Goal: Transaction & Acquisition: Purchase product/service

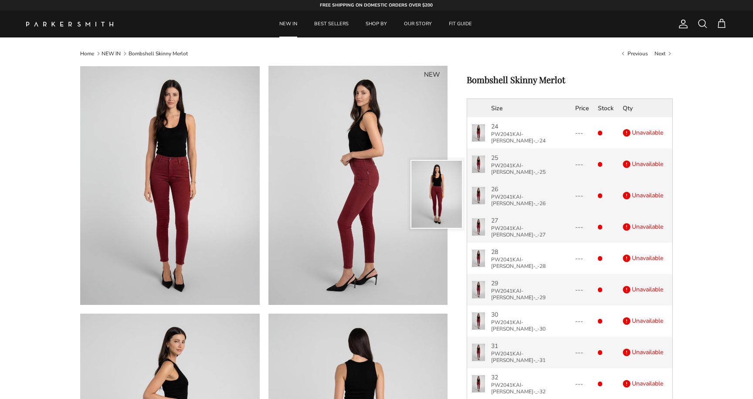
scroll to position [7, 0]
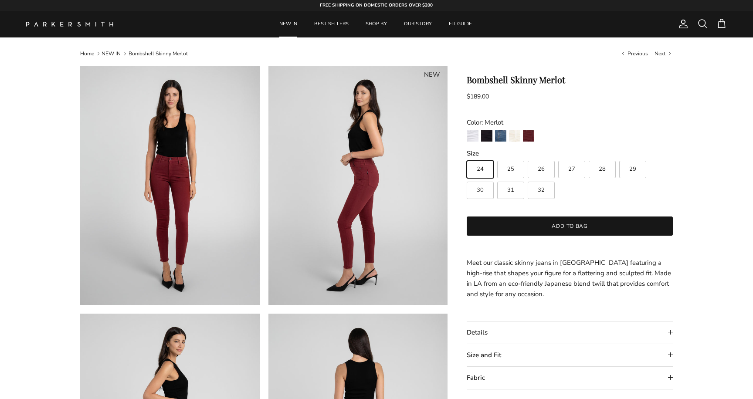
scroll to position [7, 0]
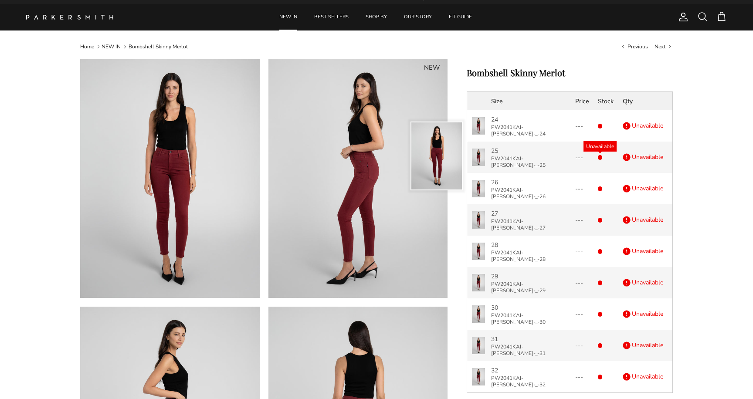
click at [598, 155] on div "Unavailable" at bounding box center [600, 157] width 5 height 5
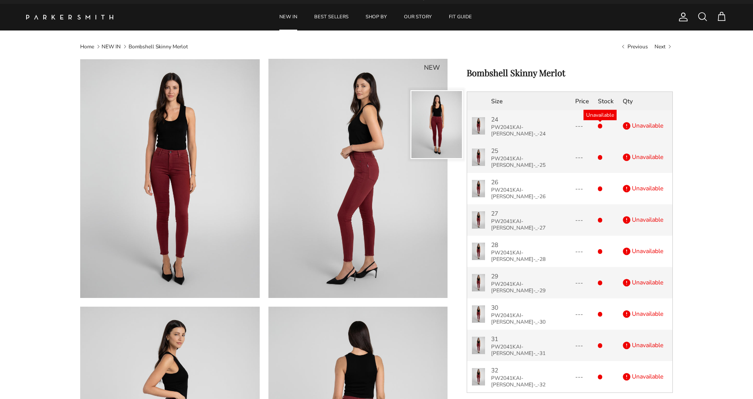
click at [600, 123] on div "Unavailable 0" at bounding box center [606, 126] width 16 height 7
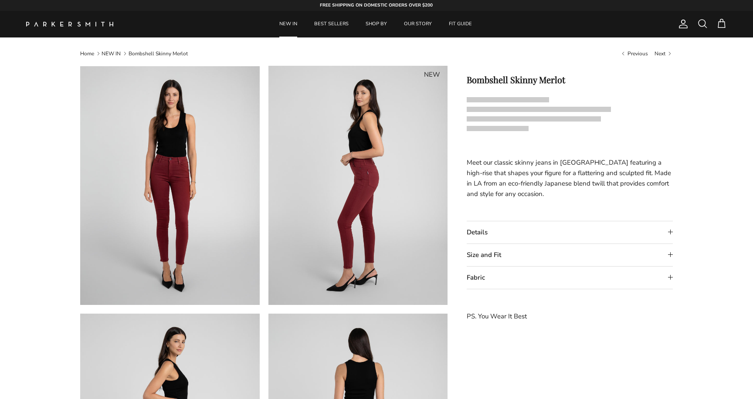
scroll to position [7, 0]
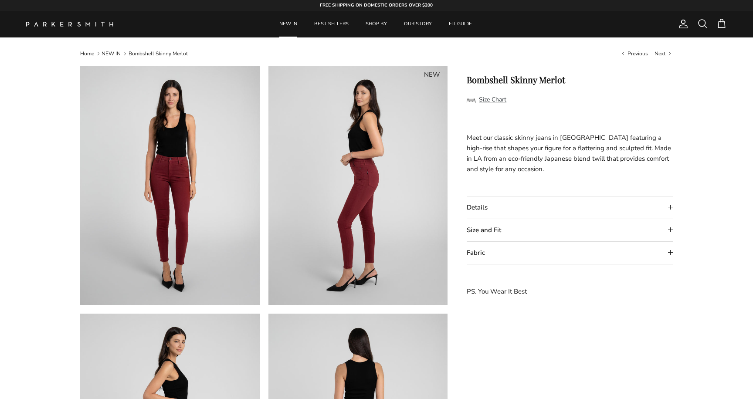
scroll to position [3, 0]
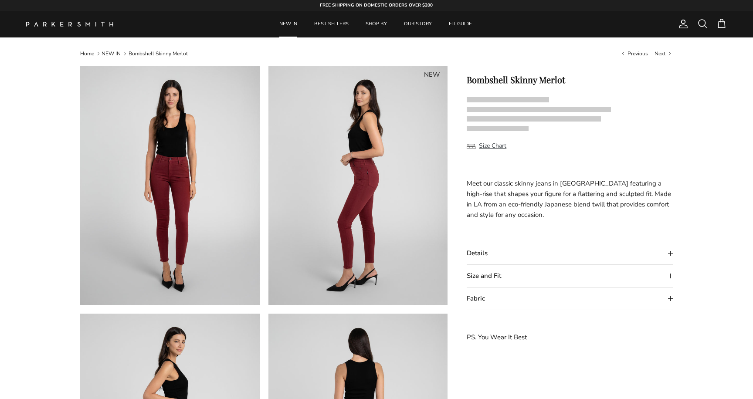
scroll to position [3, 0]
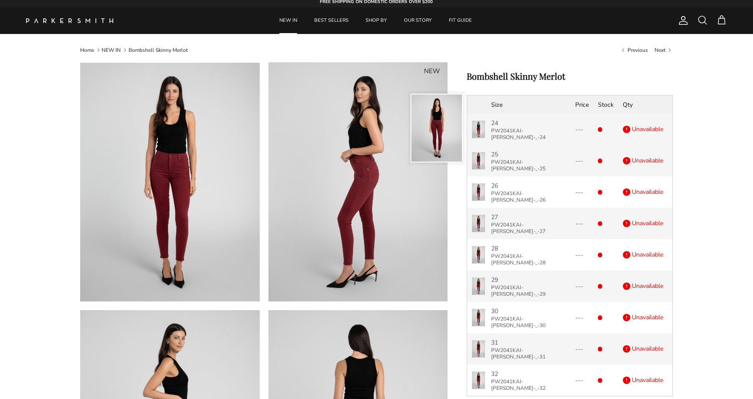
click at [516, 131] on p "PW2041KAI-[PERSON_NAME]-_-24" at bounding box center [528, 134] width 75 height 13
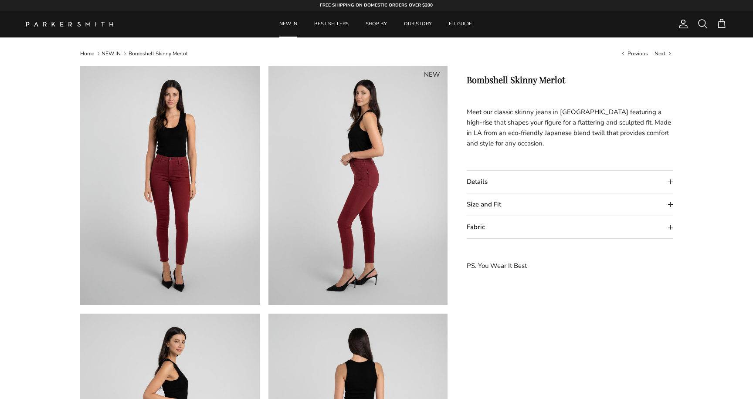
scroll to position [3, 0]
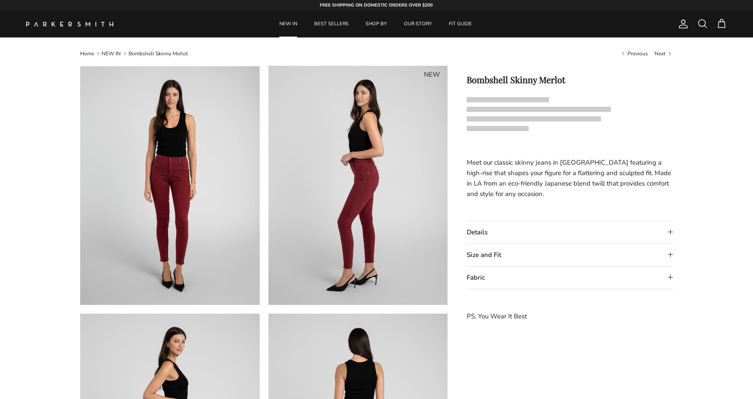
scroll to position [7, 0]
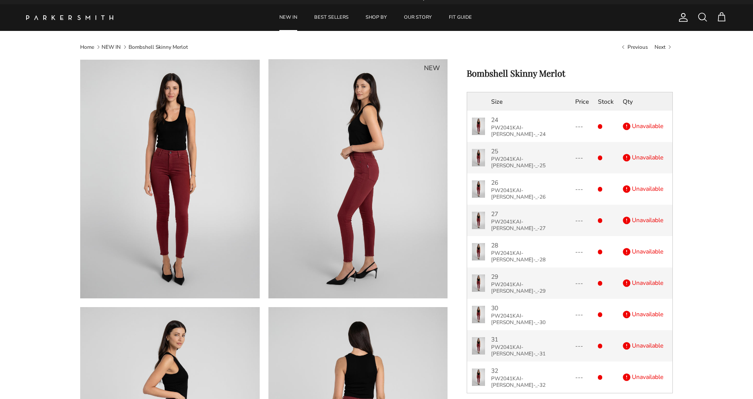
click at [283, 18] on link "NEW IN" at bounding box center [288, 17] width 34 height 27
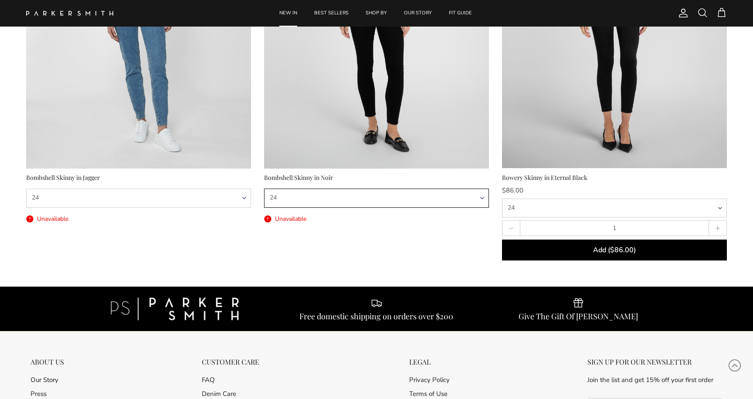
scroll to position [4046, 0]
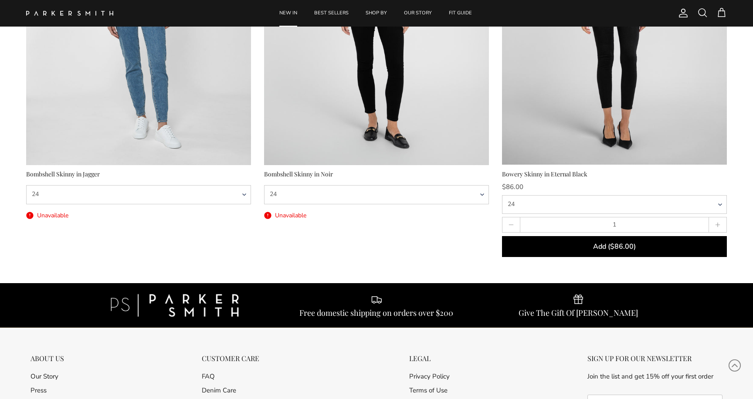
click at [536, 174] on div "Bowery Skinny in Eternal Black" at bounding box center [614, 175] width 225 height 10
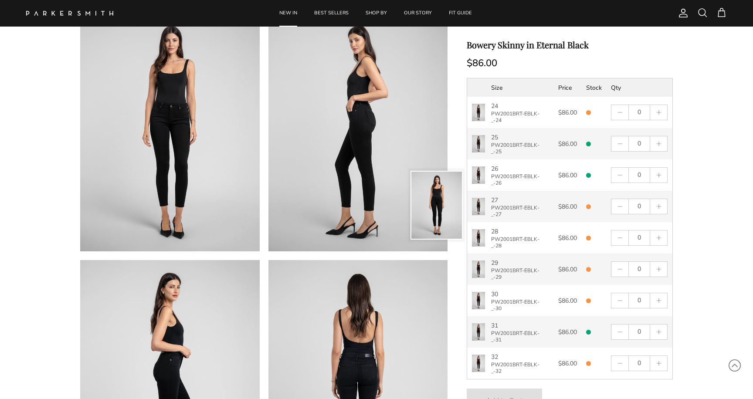
scroll to position [66, 0]
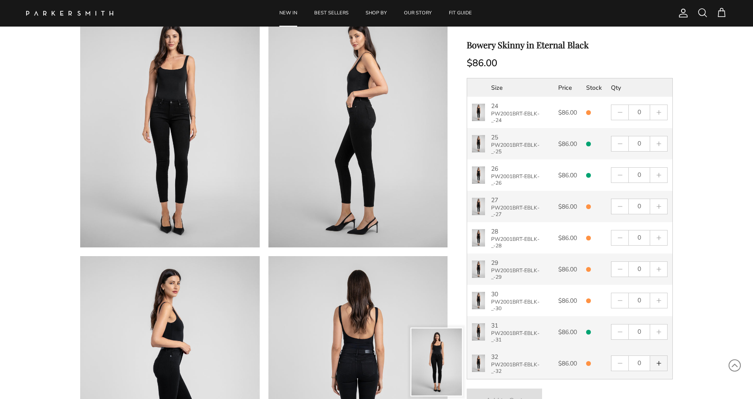
click at [662, 366] on svg-plus "button" at bounding box center [659, 363] width 6 height 6
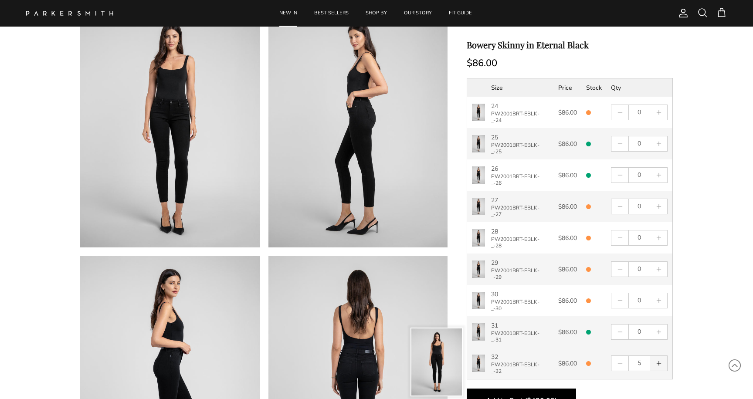
click at [662, 366] on svg-plus "button" at bounding box center [659, 363] width 6 height 6
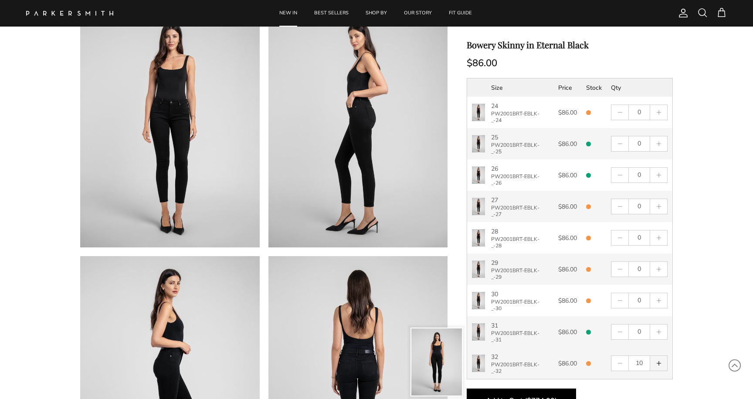
click at [662, 366] on svg-plus "button" at bounding box center [659, 363] width 6 height 6
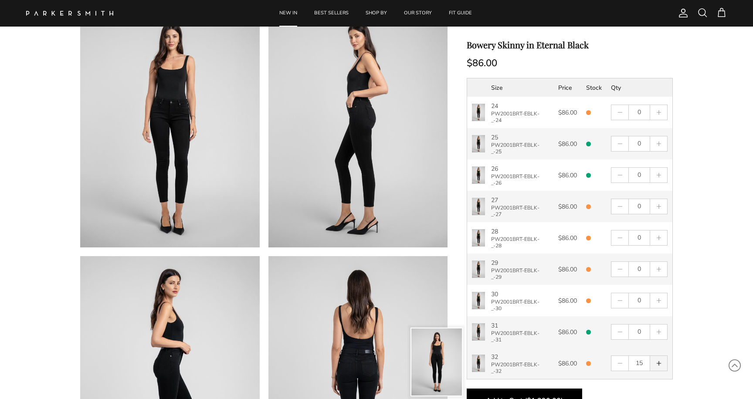
click at [662, 366] on svg-plus "button" at bounding box center [659, 363] width 6 height 6
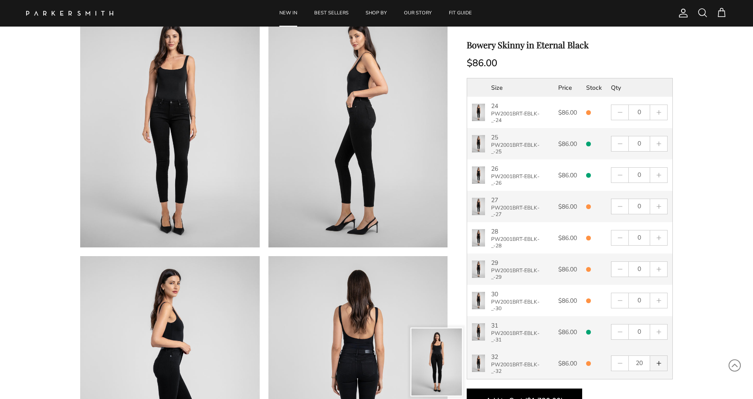
click at [662, 366] on svg-plus "button" at bounding box center [659, 363] width 6 height 6
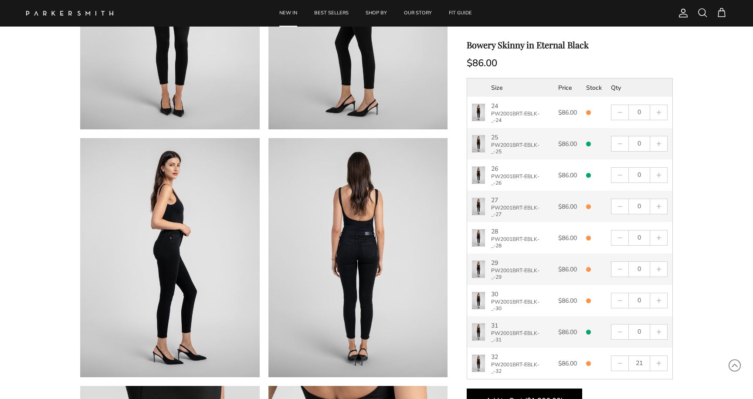
click at [698, 340] on product-form "Previous Next NEW NEW" at bounding box center [376, 377] width 645 height 992
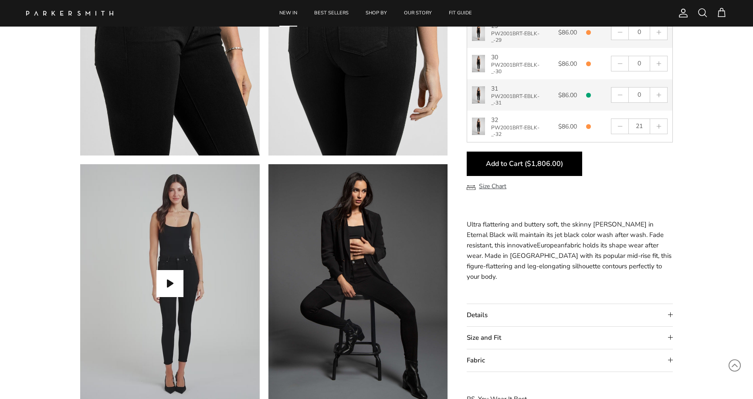
scroll to position [618, 0]
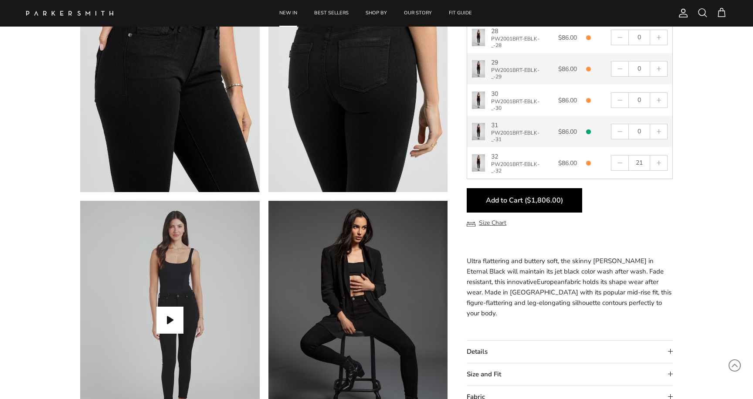
click at [541, 205] on span "Add to Cart ($1,806.00)" at bounding box center [524, 201] width 77 height 10
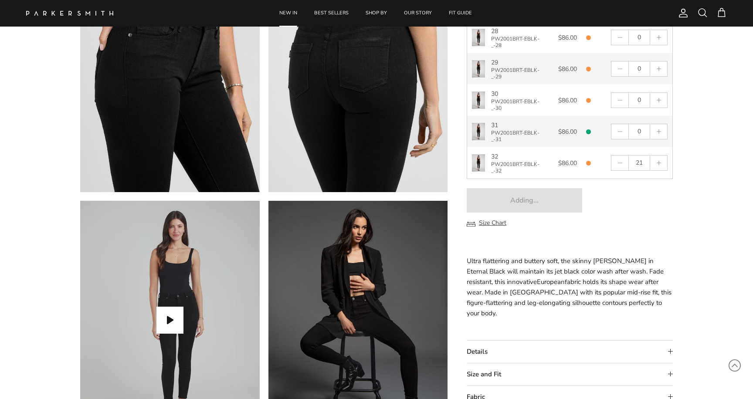
type input "0"
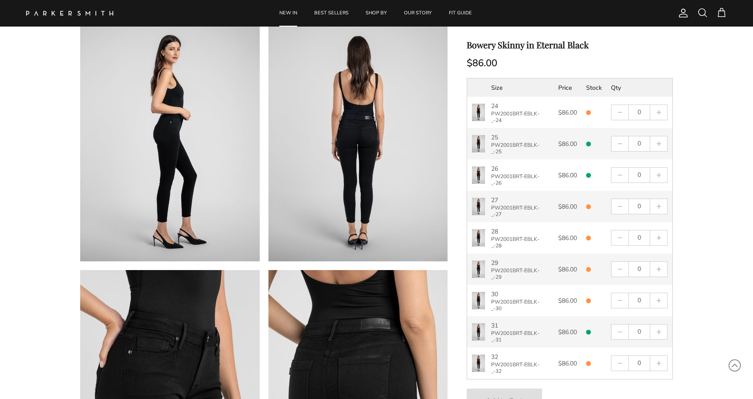
scroll to position [265, 0]
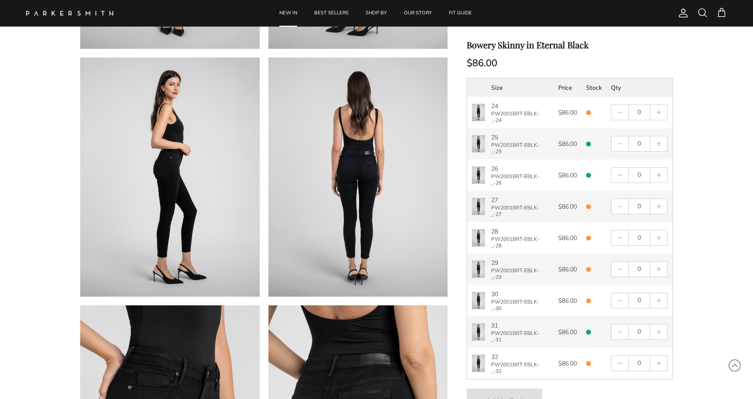
click at [723, 11] on span at bounding box center [721, 12] width 10 height 10
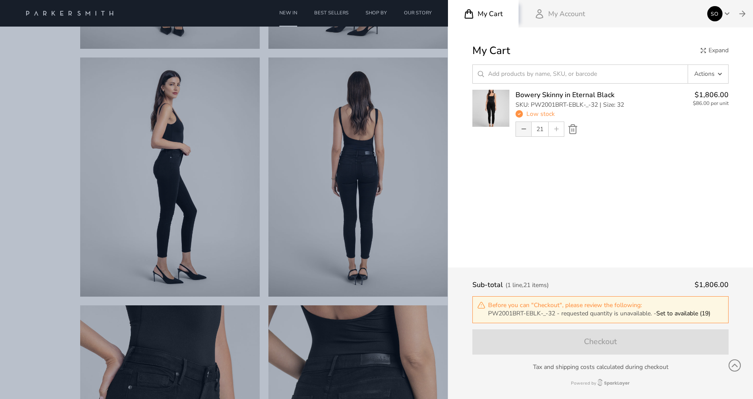
click at [524, 132] on icon "button" at bounding box center [524, 129] width 6 height 6
type input "18"
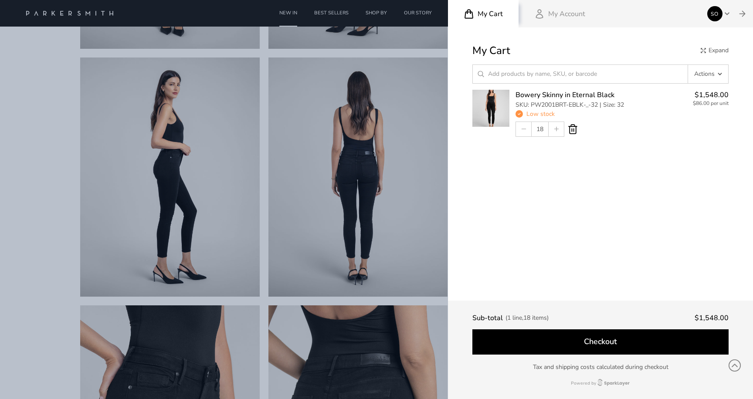
click at [572, 128] on icon at bounding box center [572, 129] width 11 height 11
type input "0"
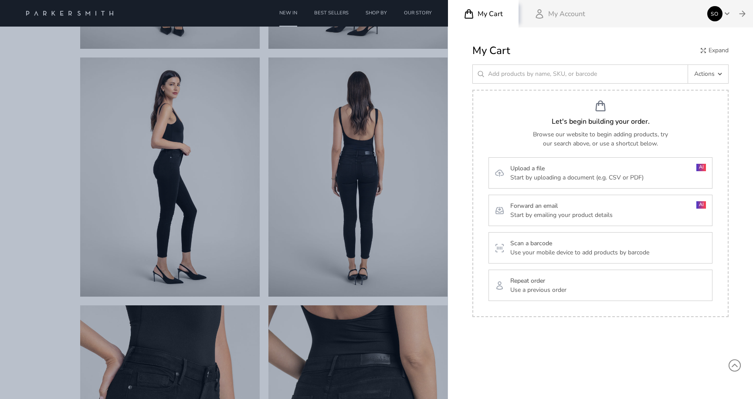
click at [74, 207] on div at bounding box center [376, 199] width 753 height 399
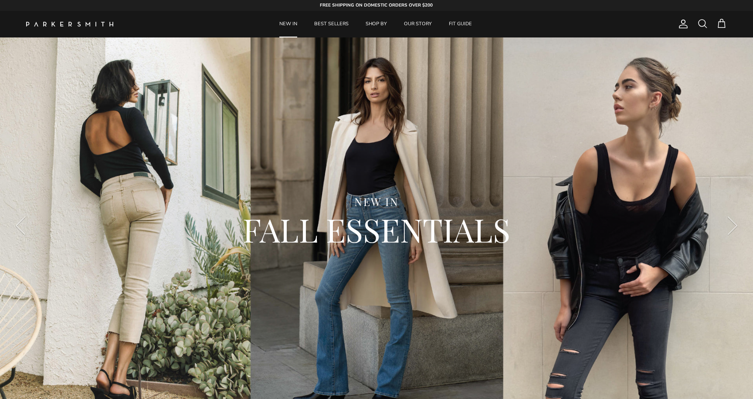
scroll to position [4046, 0]
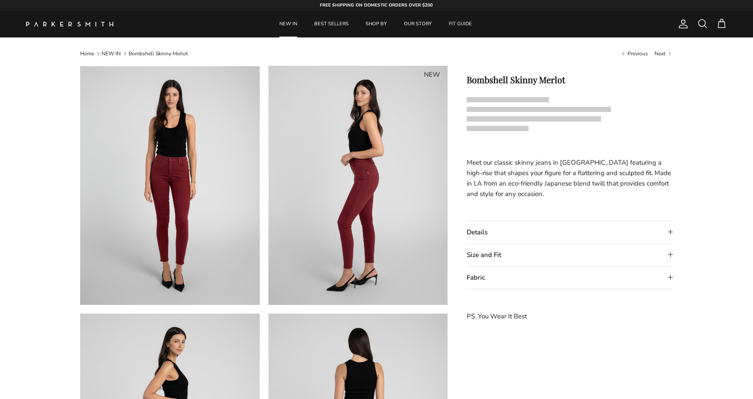
scroll to position [7, 0]
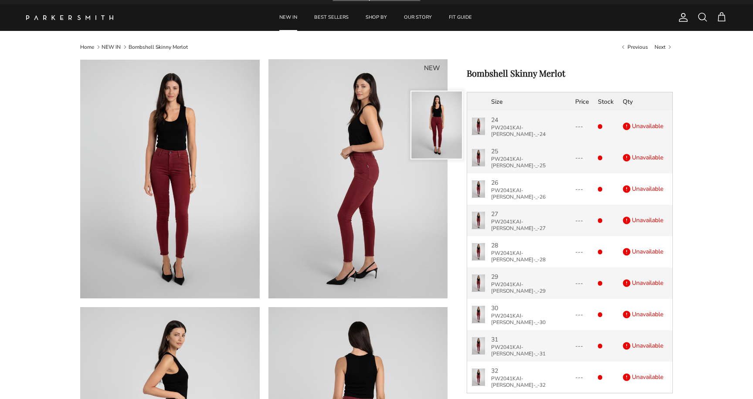
drag, startPoint x: 553, startPoint y: 129, endPoint x: 502, endPoint y: 132, distance: 52.0
click at [502, 132] on td "24 PW2041KAI-MERL-_-24" at bounding box center [529, 126] width 84 height 31
click at [505, 129] on p "PW2041KAI-[PERSON_NAME]-_-24" at bounding box center [528, 131] width 75 height 13
click at [505, 129] on p "PW2041KAI-MERL-_-24" at bounding box center [528, 131] width 75 height 13
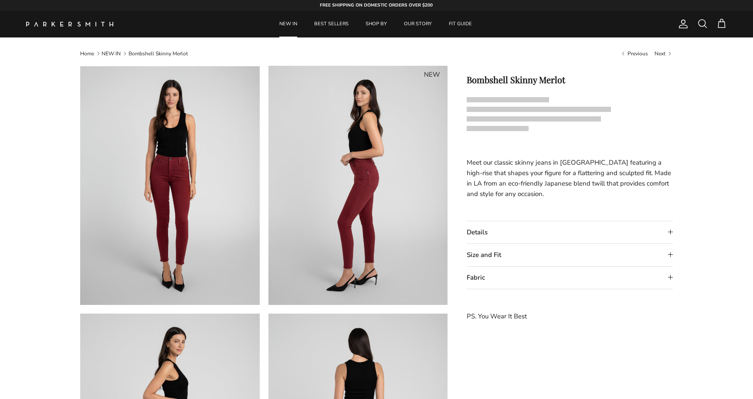
scroll to position [7, 0]
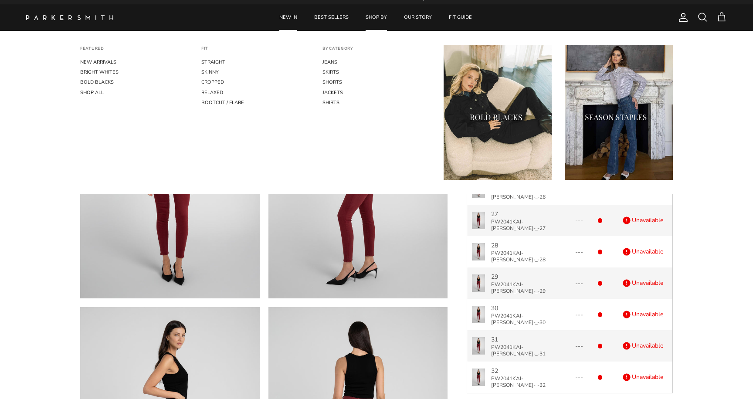
click at [375, 17] on link "SHOP BY" at bounding box center [376, 17] width 37 height 27
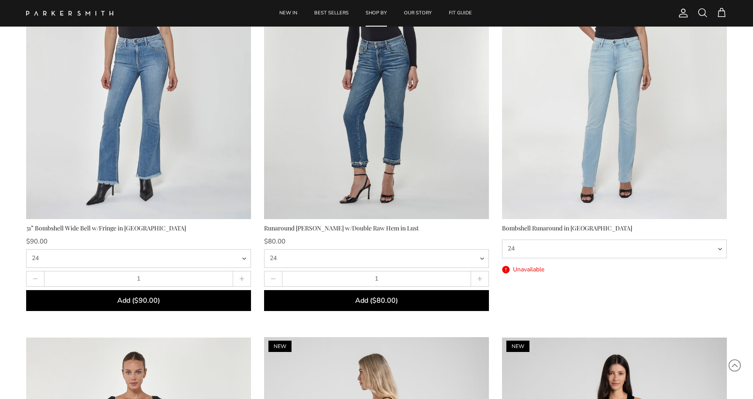
scroll to position [1300, 0]
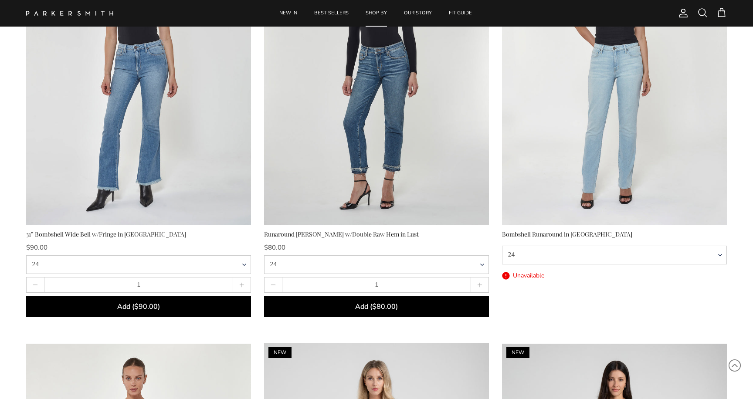
click at [300, 234] on div "Runaround Sue Crop w/Double Raw Hem in Lust" at bounding box center [376, 235] width 225 height 10
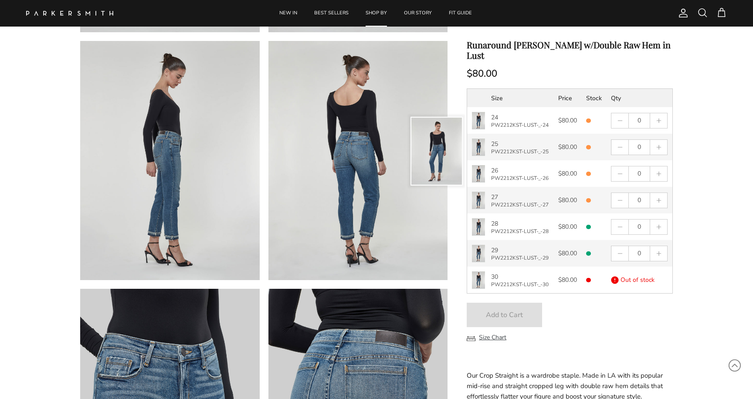
click at [508, 151] on p "PW2212KST-LUST-_-25" at bounding box center [520, 152] width 58 height 7
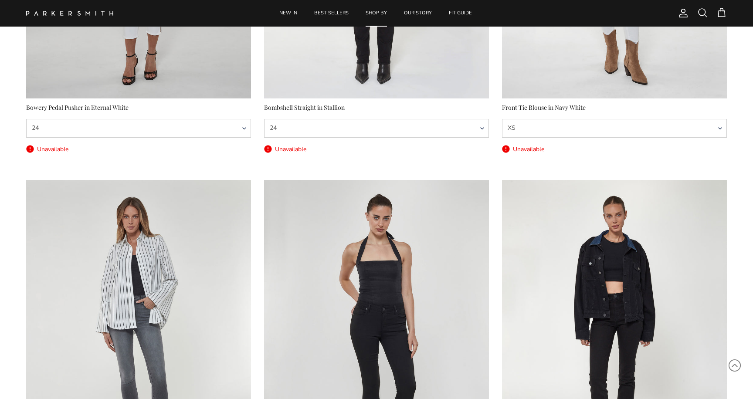
scroll to position [665, 0]
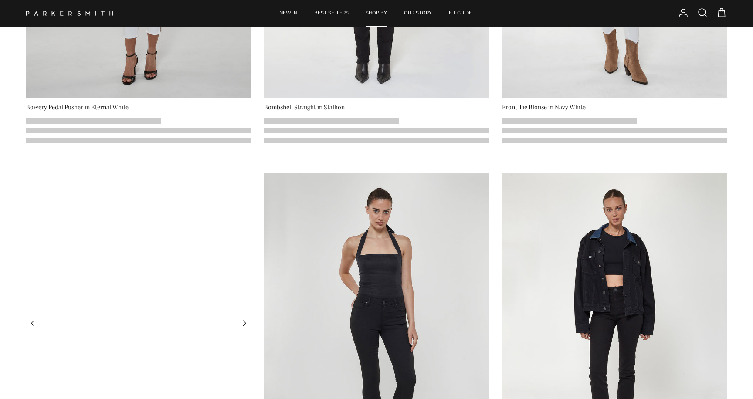
scroll to position [665, 0]
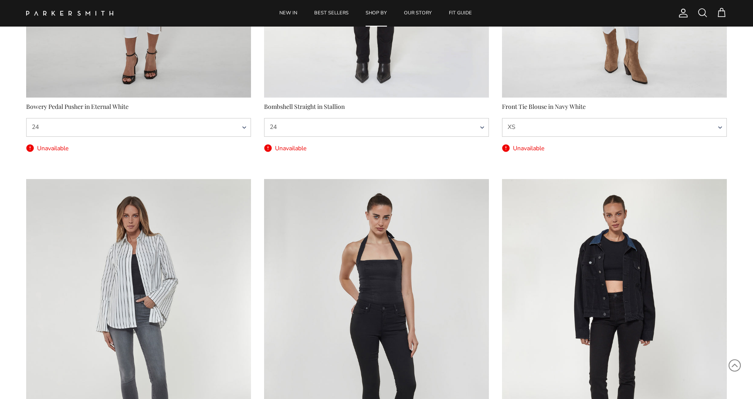
click at [87, 109] on div "Bowery Pedal Pusher in Eternal White" at bounding box center [138, 107] width 225 height 10
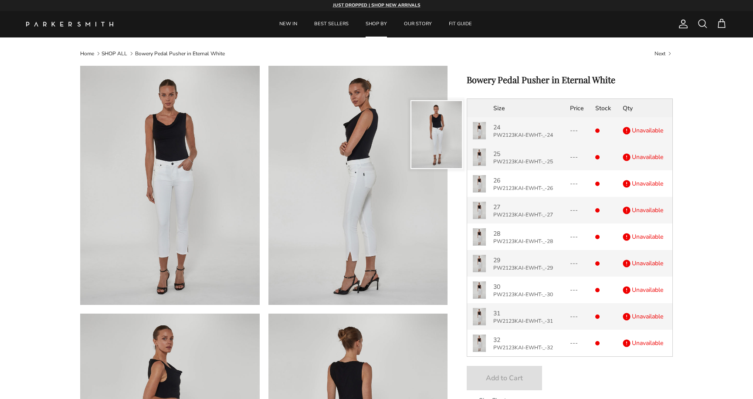
drag, startPoint x: 558, startPoint y: 137, endPoint x: 494, endPoint y: 137, distance: 64.1
click at [494, 137] on p "PW2123KAI-EWHT-_-24" at bounding box center [527, 135] width 68 height 7
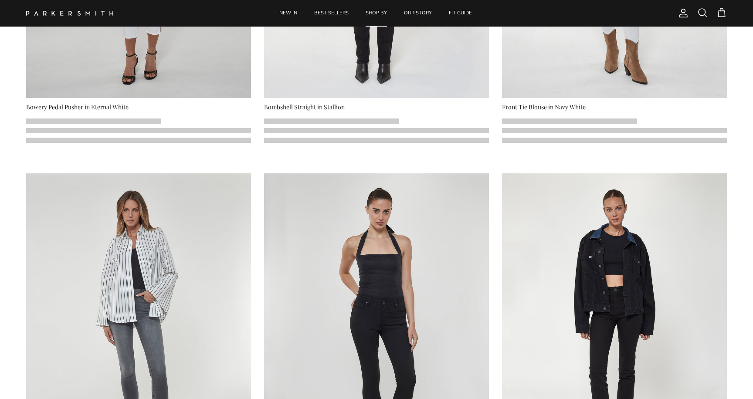
scroll to position [665, 0]
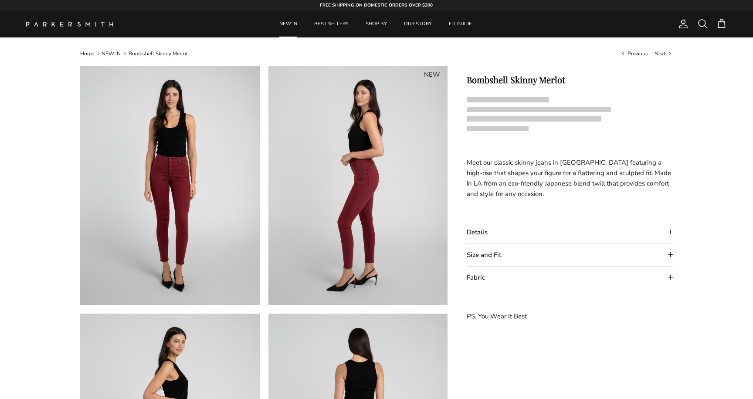
scroll to position [7, 0]
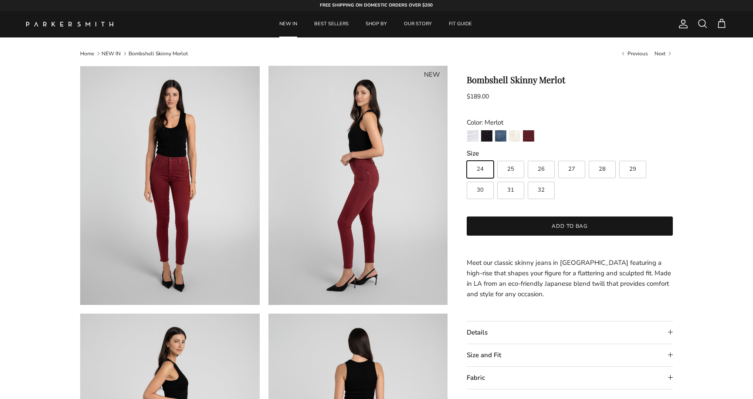
scroll to position [7, 0]
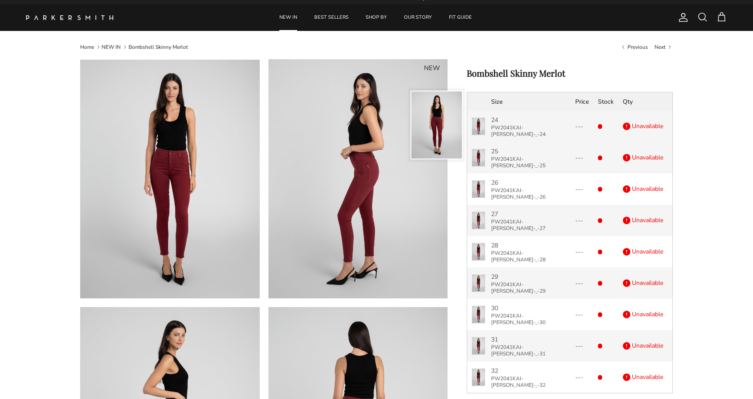
drag, startPoint x: 554, startPoint y: 132, endPoint x: 492, endPoint y: 130, distance: 62.3
click at [492, 130] on td "24 PW2041KAI-MERL-_-24" at bounding box center [529, 126] width 84 height 31
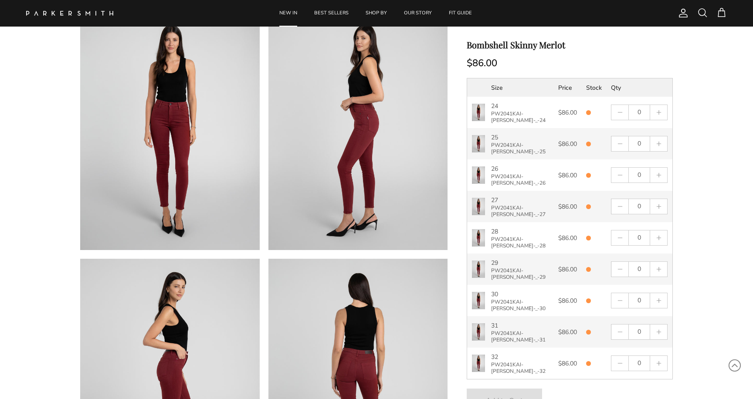
scroll to position [55, 0]
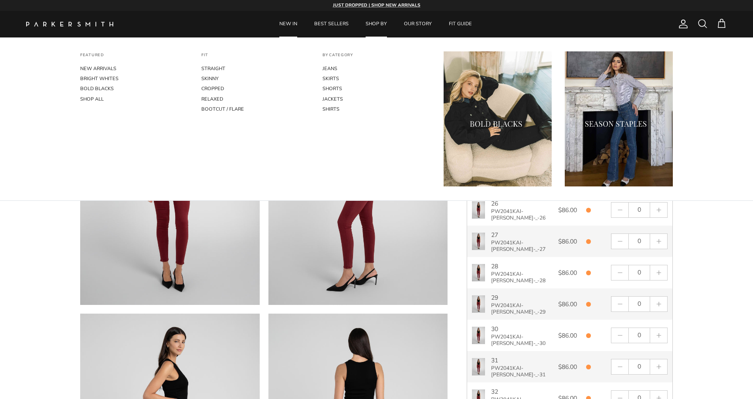
click at [377, 21] on link "SHOP BY" at bounding box center [376, 24] width 37 height 27
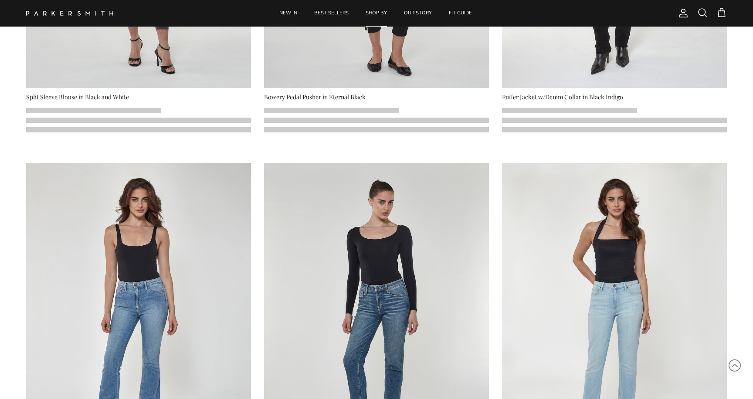
select select "25"
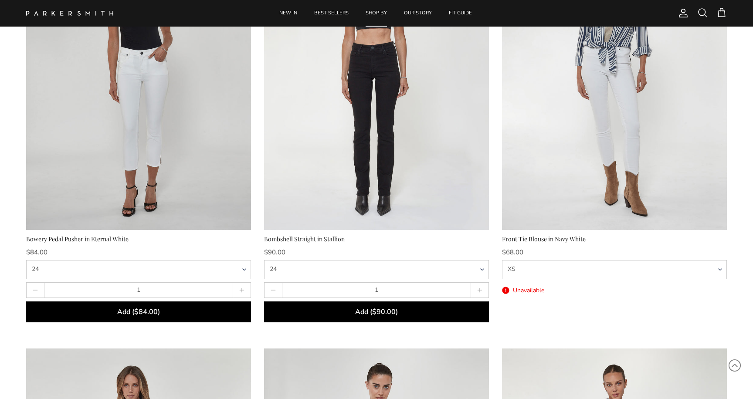
scroll to position [533, 0]
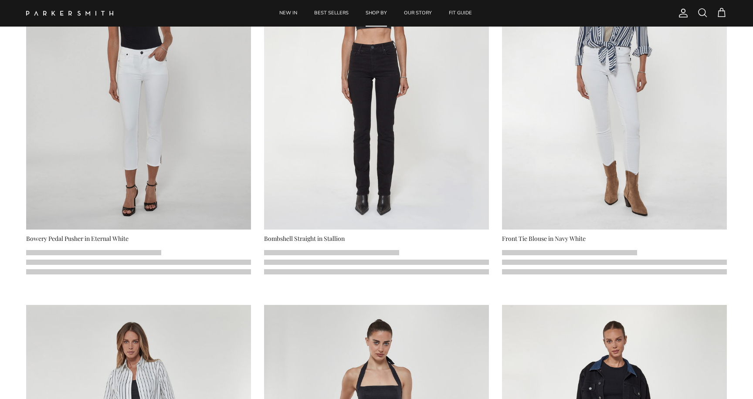
scroll to position [533, 0]
select select "25"
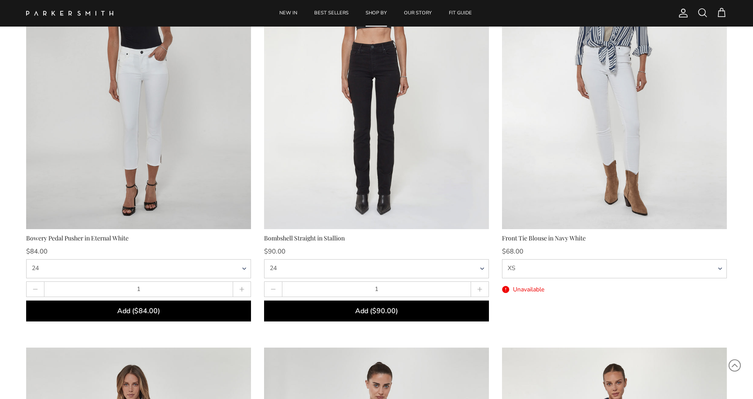
click at [533, 241] on div "Front Tie Blouse in Navy White" at bounding box center [614, 239] width 225 height 10
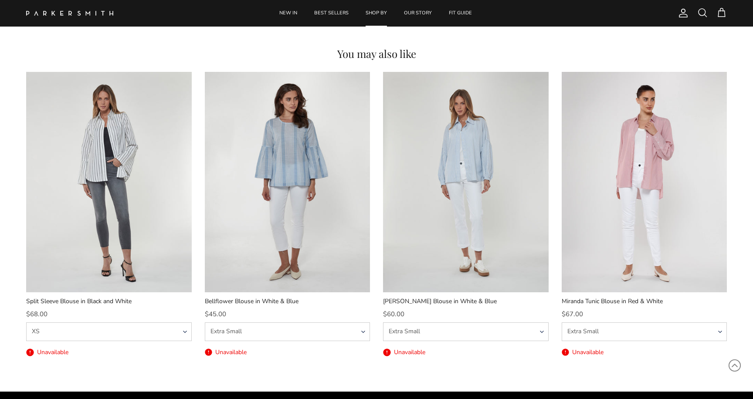
scroll to position [1036, 0]
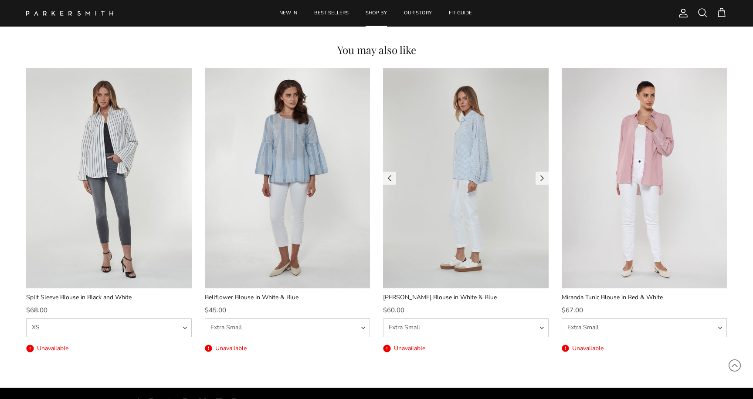
click at [448, 191] on img at bounding box center [466, 178] width 166 height 221
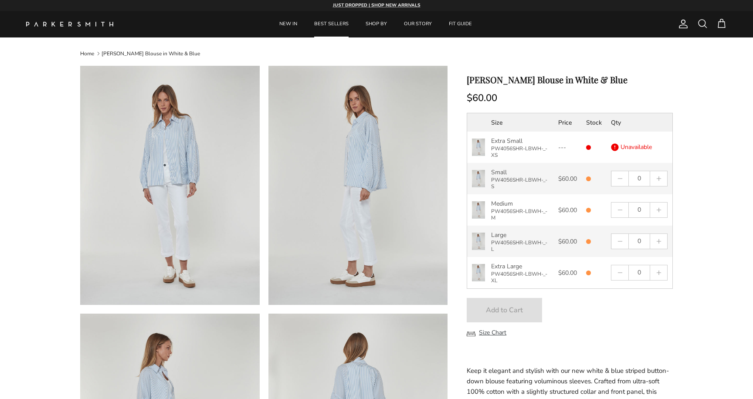
click at [338, 24] on link "BEST SELLERS" at bounding box center [331, 24] width 50 height 27
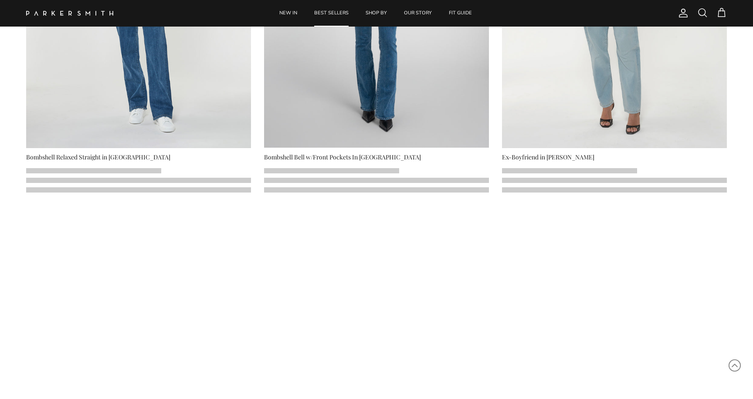
select select "25"
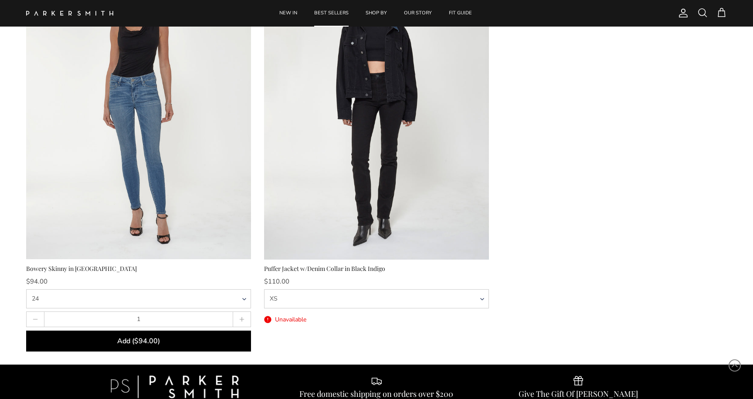
scroll to position [3004, 0]
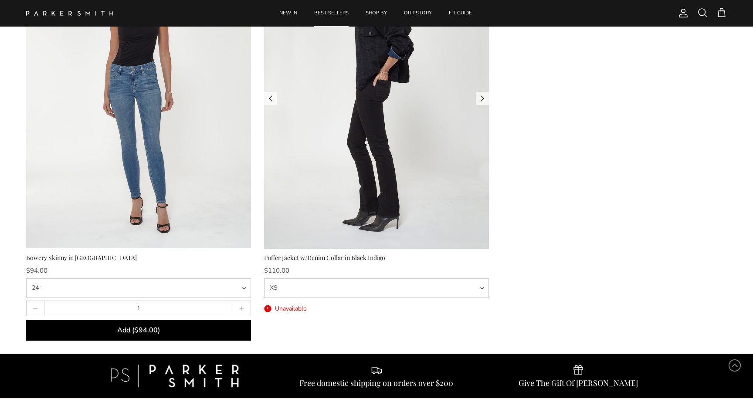
click at [373, 182] on img at bounding box center [376, 99] width 225 height 300
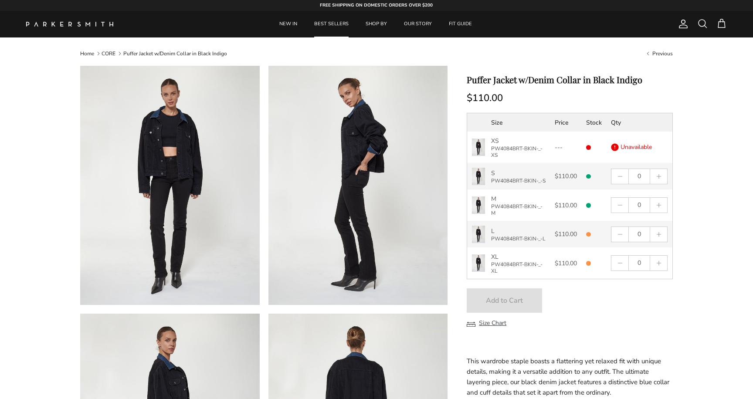
select select "S"
select select "25"
click at [579, 80] on h1 "Puffer Jacket w/Denim Collar in Black Indigo" at bounding box center [570, 80] width 206 height 10
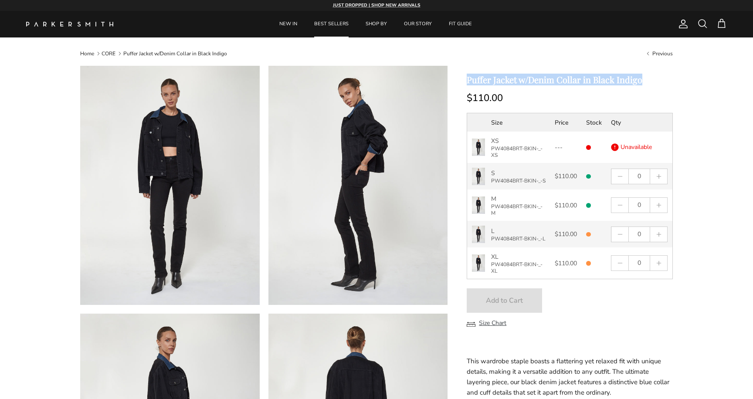
copy div "Puffer Jacket w/Denim Collar in Black Indigo"
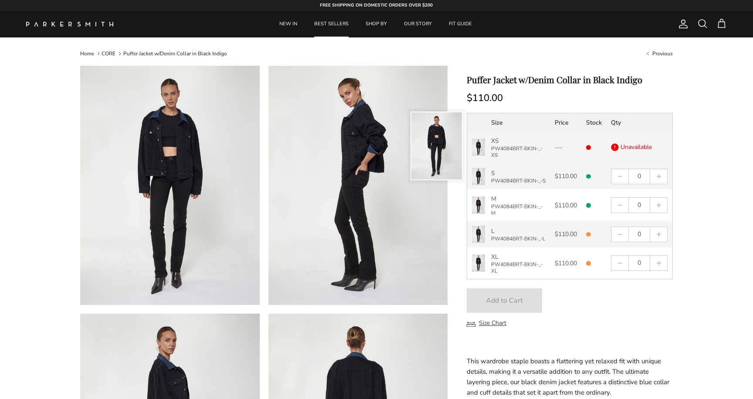
drag, startPoint x: 521, startPoint y: 153, endPoint x: 487, endPoint y: 148, distance: 34.4
click at [487, 148] on td "XS PW4084BRT-BKIN-_-XS" at bounding box center [519, 147] width 64 height 31
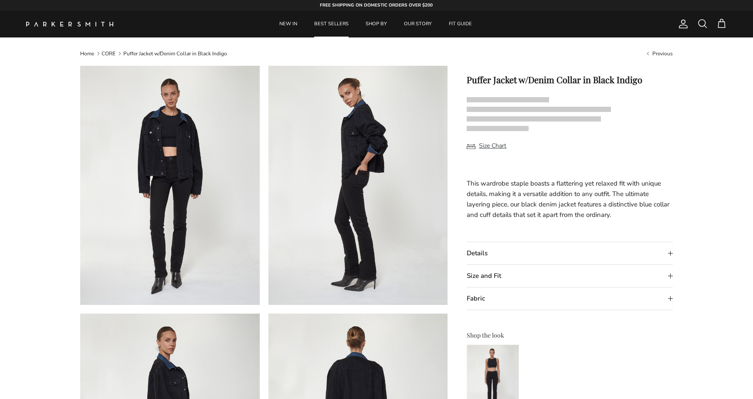
select select "S"
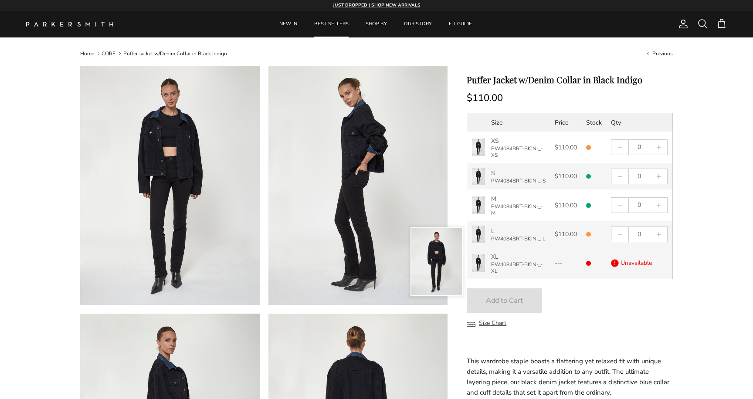
drag, startPoint x: 509, startPoint y: 283, endPoint x: 492, endPoint y: 273, distance: 20.1
click at [492, 273] on p "PW4084BRT-BKIN-_-XL" at bounding box center [518, 267] width 54 height 13
